Goal: Task Accomplishment & Management: Manage account settings

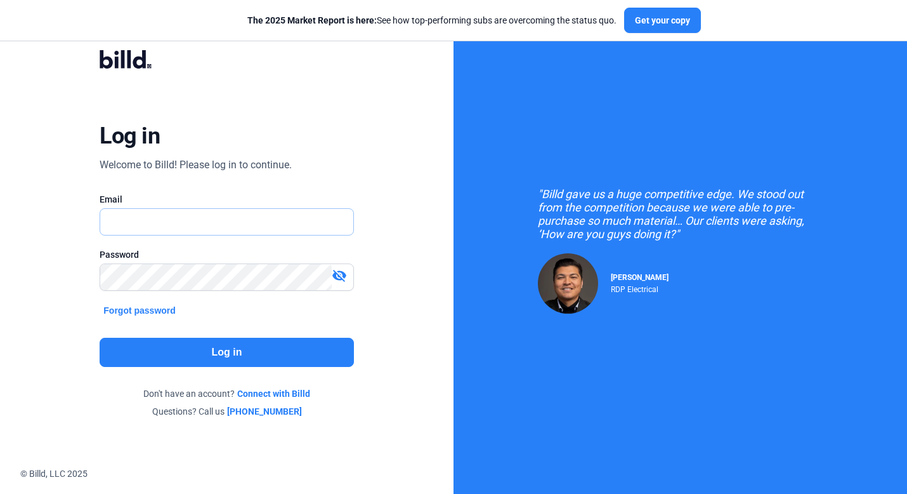
type input "[PERSON_NAME][EMAIL_ADDRESS][DOMAIN_NAME]"
click at [126, 345] on button "Log in" at bounding box center [227, 352] width 254 height 29
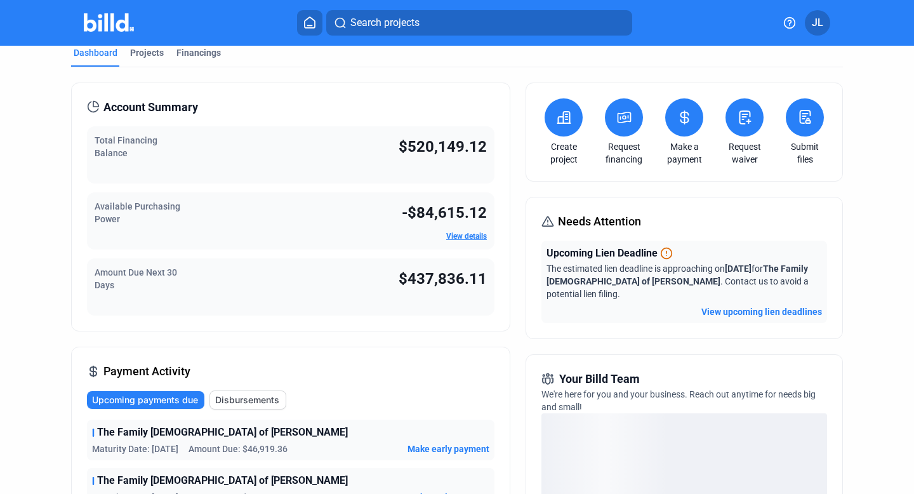
scroll to position [21, 0]
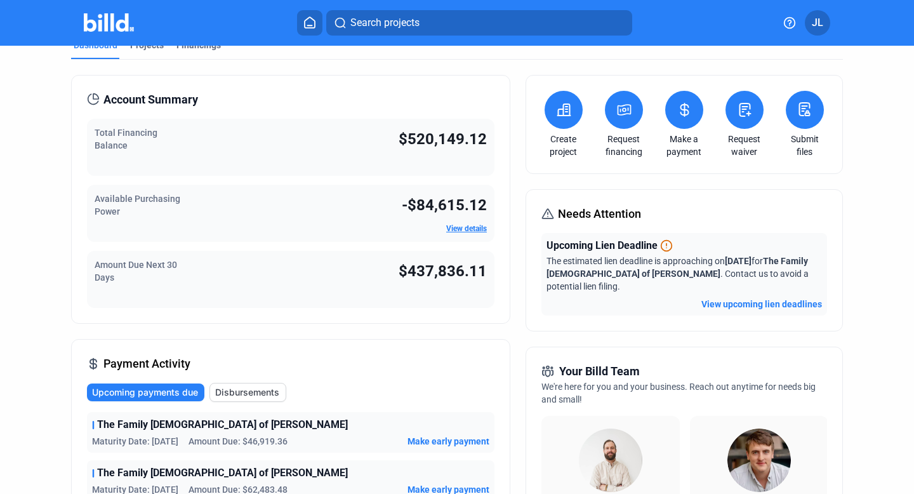
click at [740, 298] on button "View upcoming lien deadlines" at bounding box center [761, 304] width 121 height 13
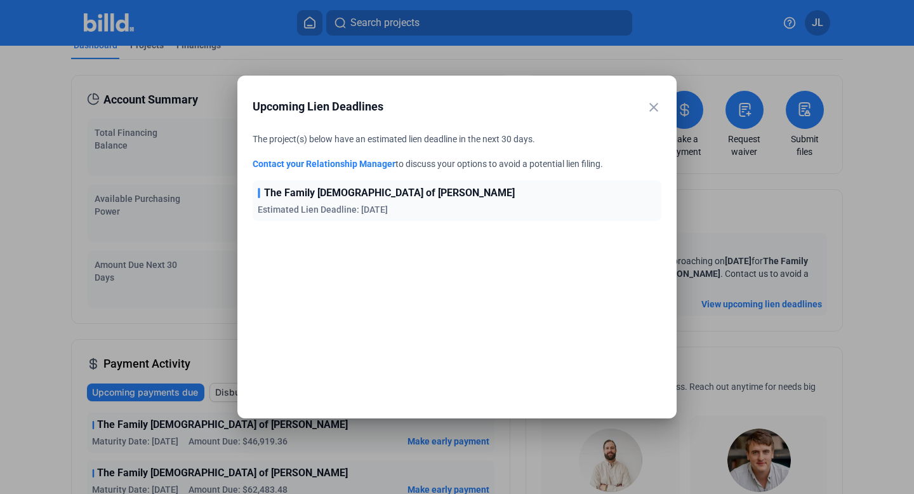
click at [653, 103] on mat-icon "close" at bounding box center [653, 107] width 15 height 15
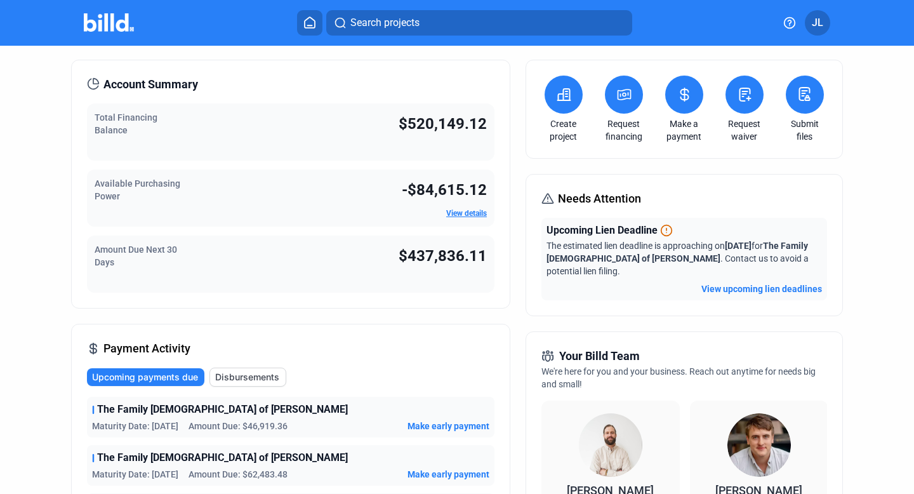
scroll to position [0, 0]
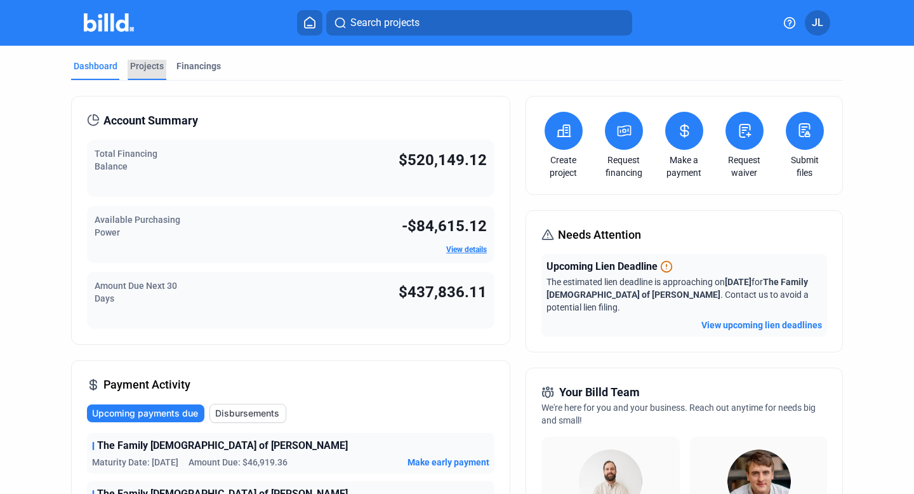
click at [141, 62] on div "Projects" at bounding box center [147, 66] width 34 height 13
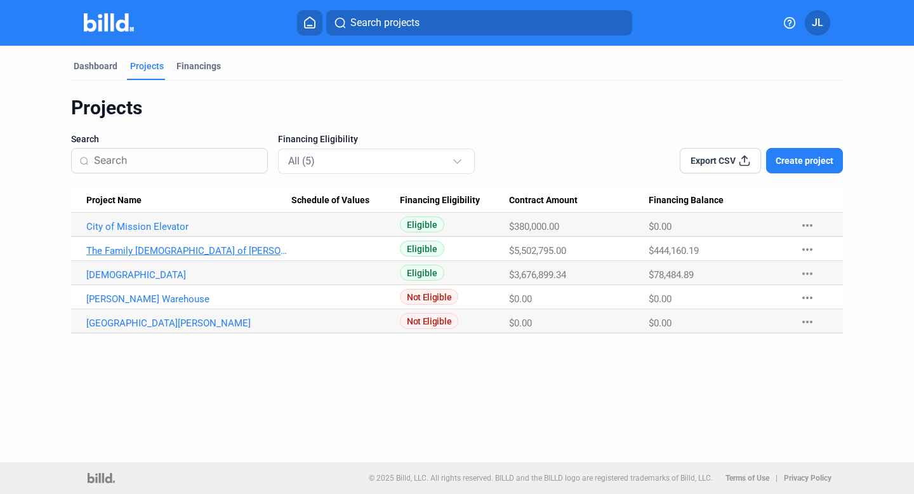
click at [154, 253] on link "The Family [DEMOGRAPHIC_DATA] of [PERSON_NAME]" at bounding box center [188, 250] width 205 height 11
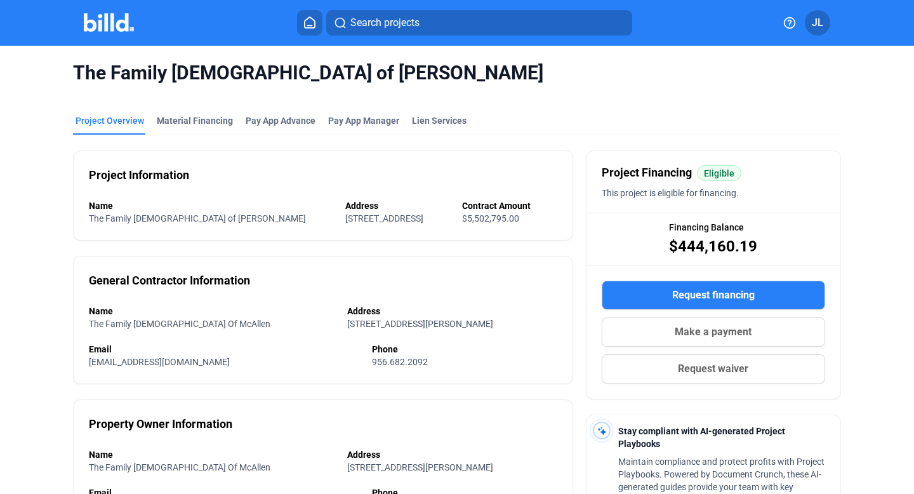
click at [185, 112] on mat-tab-group "Project Overview Material Financing Pay App Advance Pay App Manager Lien Servic…" at bounding box center [457, 426] width 768 height 653
click at [185, 123] on div "Material Financing" at bounding box center [195, 120] width 76 height 13
